Goal: Information Seeking & Learning: Learn about a topic

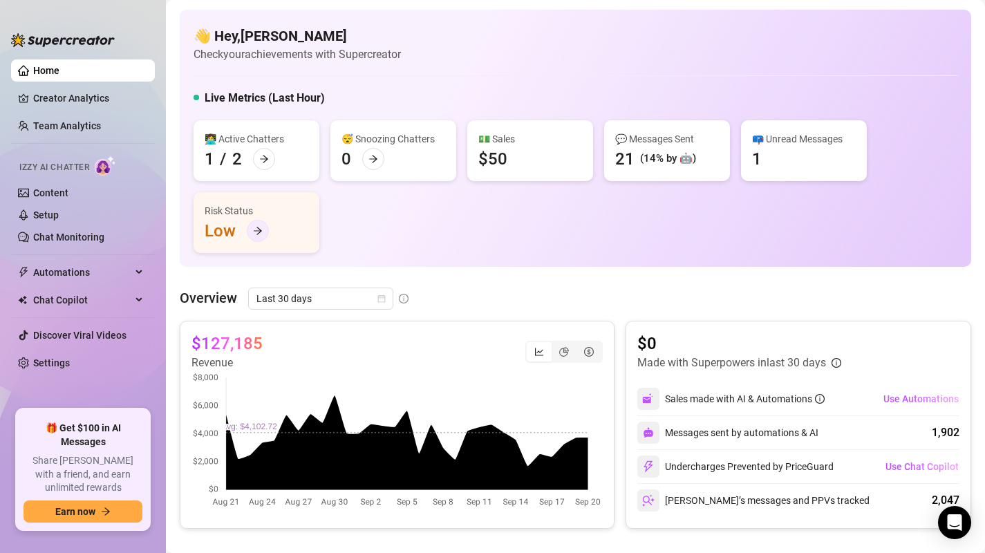
click at [253, 234] on icon "arrow-right" at bounding box center [258, 231] width 10 height 10
click at [567, 353] on icon "pie-chart" at bounding box center [564, 352] width 10 height 10
click at [555, 344] on input "segmented control" at bounding box center [555, 344] width 0 height 0
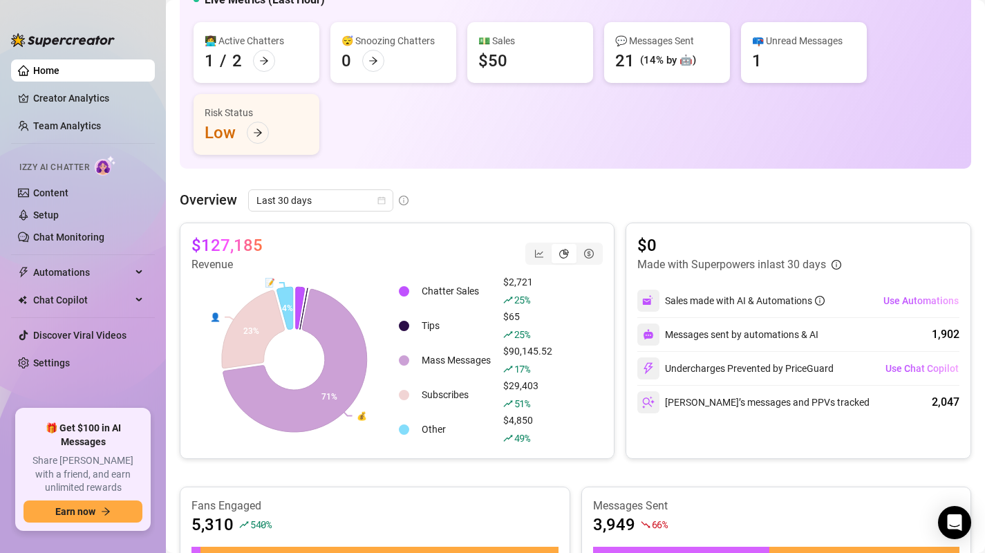
scroll to position [110, 0]
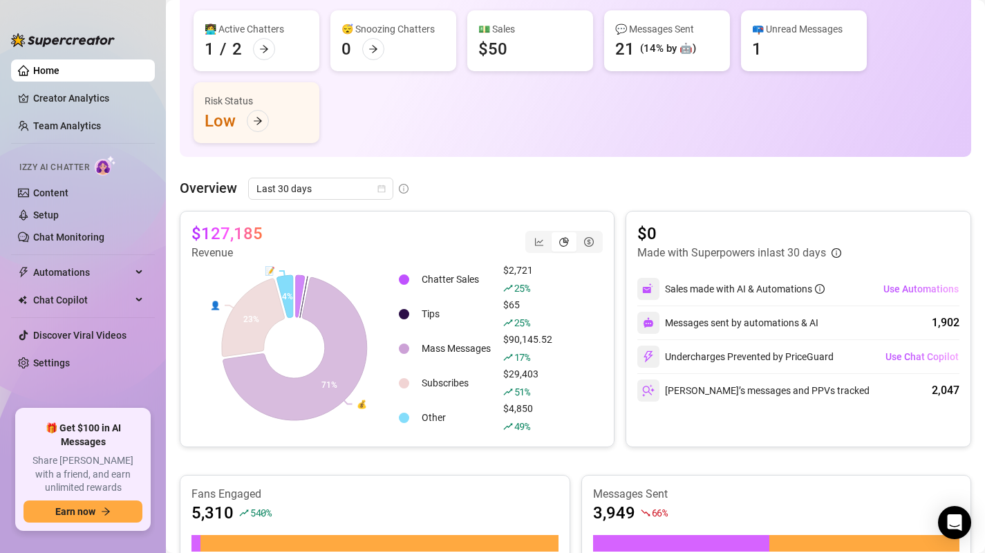
click at [437, 417] on td "Other" at bounding box center [456, 417] width 80 height 33
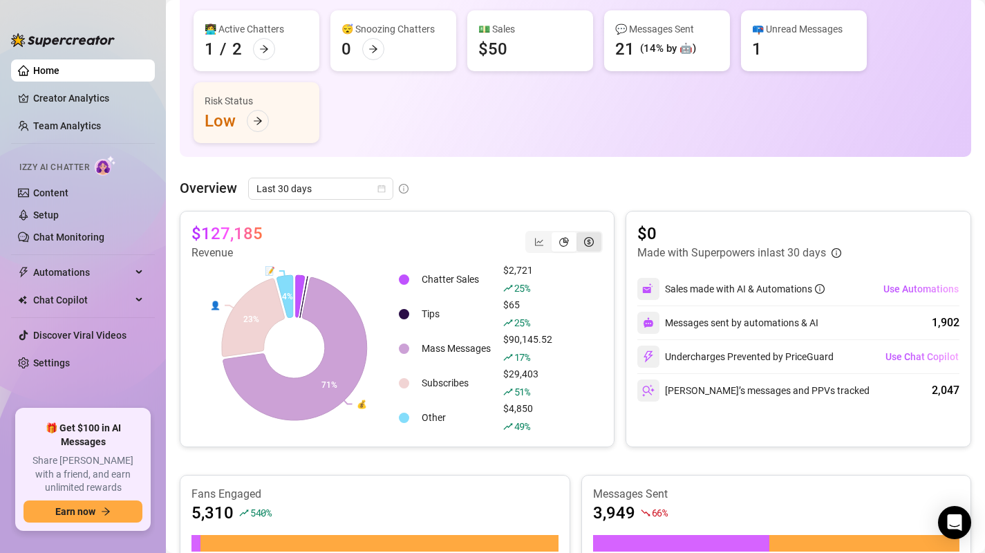
click at [593, 240] on icon "dollar-circle" at bounding box center [589, 242] width 10 height 10
click at [580, 234] on input "segmented control" at bounding box center [580, 234] width 0 height 0
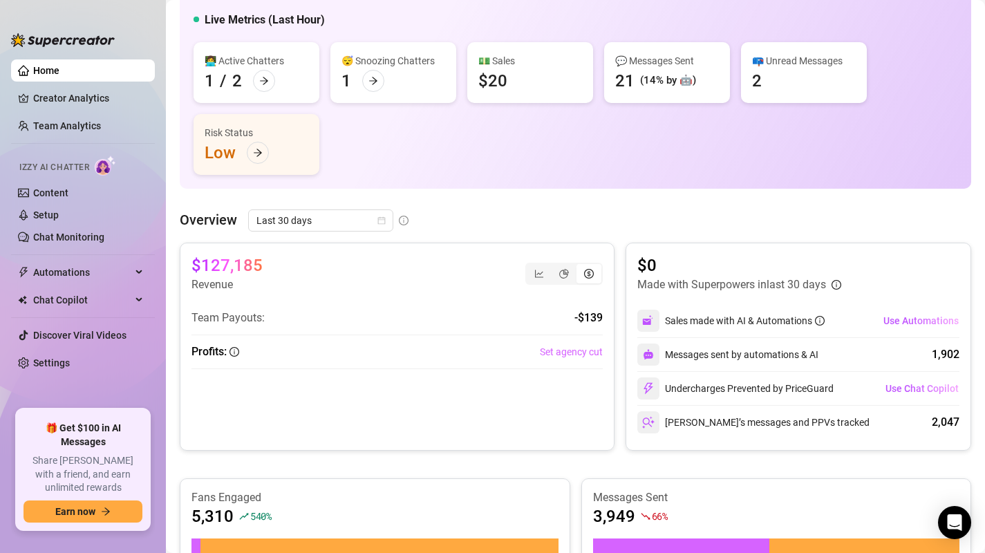
scroll to position [64, 0]
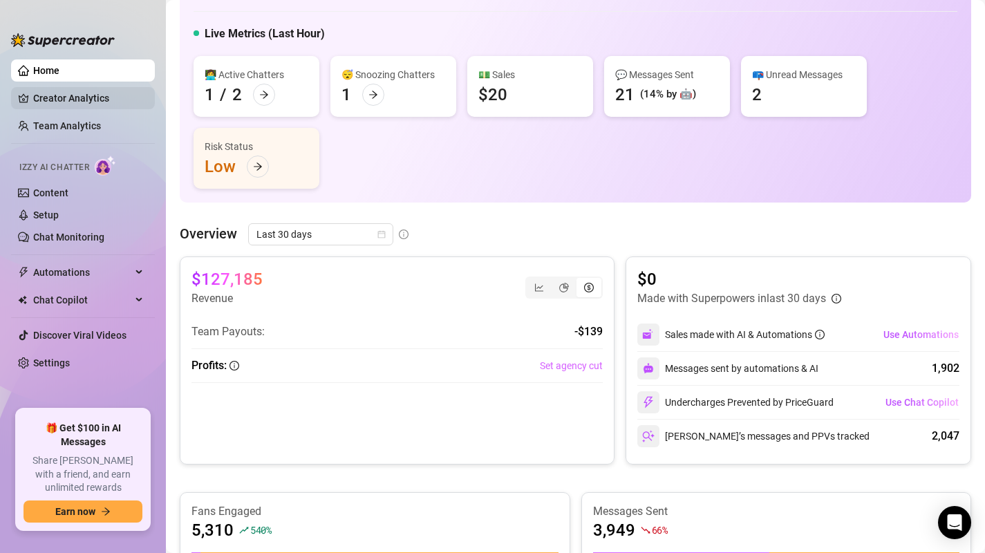
click at [33, 91] on link "Creator Analytics" at bounding box center [88, 98] width 111 height 22
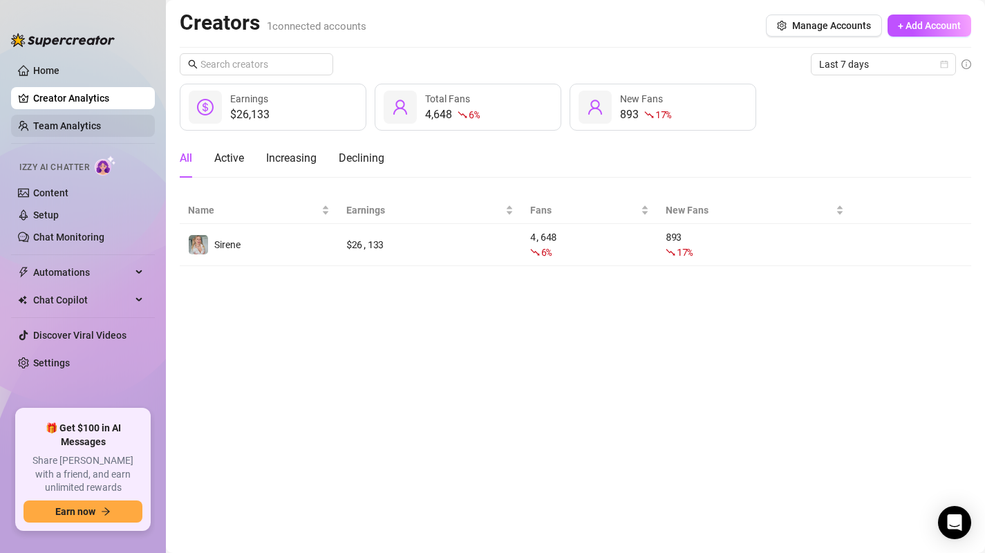
click at [101, 127] on link "Team Analytics" at bounding box center [67, 125] width 68 height 11
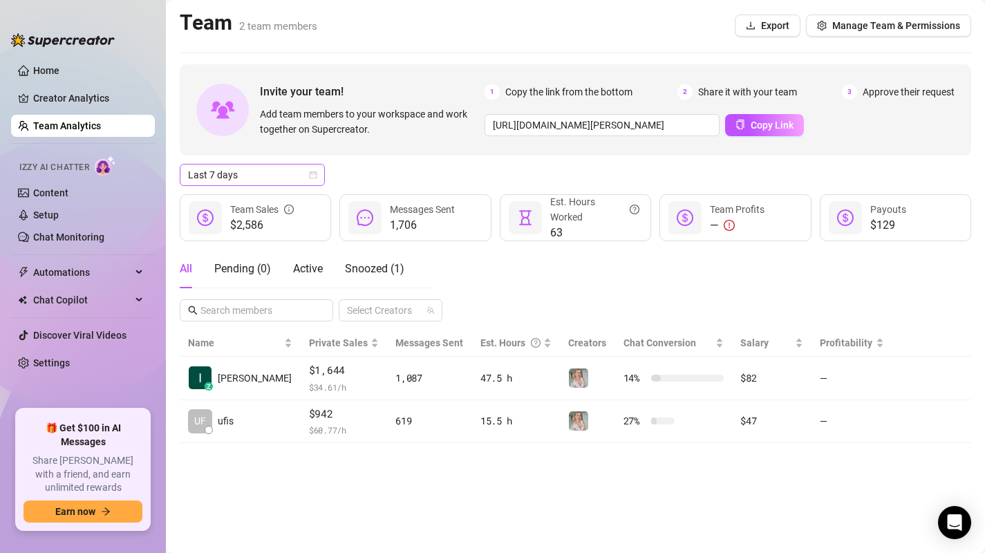
click at [256, 178] on span "Last 7 days" at bounding box center [252, 174] width 129 height 21
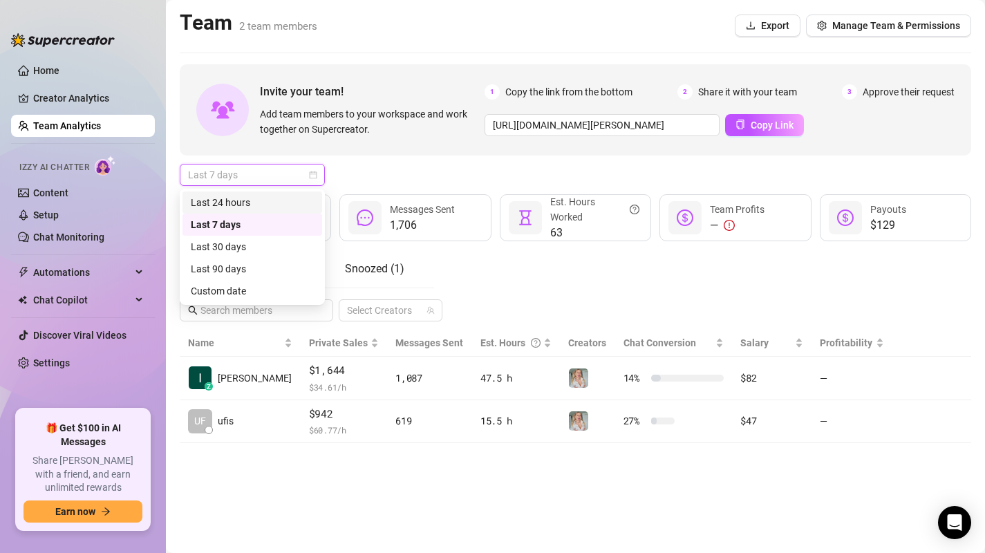
click at [245, 207] on div "Last 24 hours" at bounding box center [252, 202] width 123 height 15
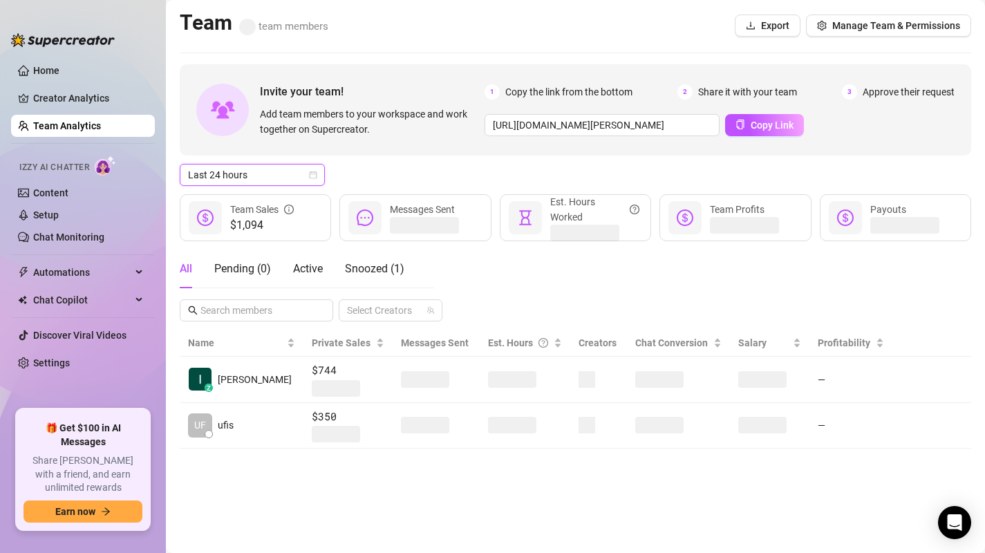
click at [406, 164] on div "Last 24 hours Last 24 hours" at bounding box center [575, 175] width 791 height 22
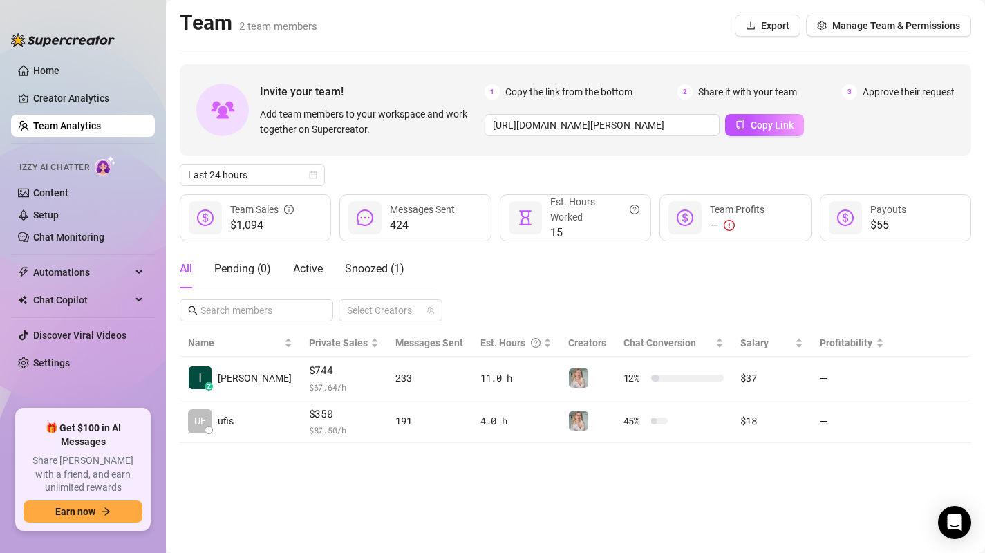
click at [611, 302] on div "All Pending ( 0 ) Active Snoozed ( 1 ) Select Creators" at bounding box center [575, 285] width 791 height 72
